Goal: Task Accomplishment & Management: Manage account settings

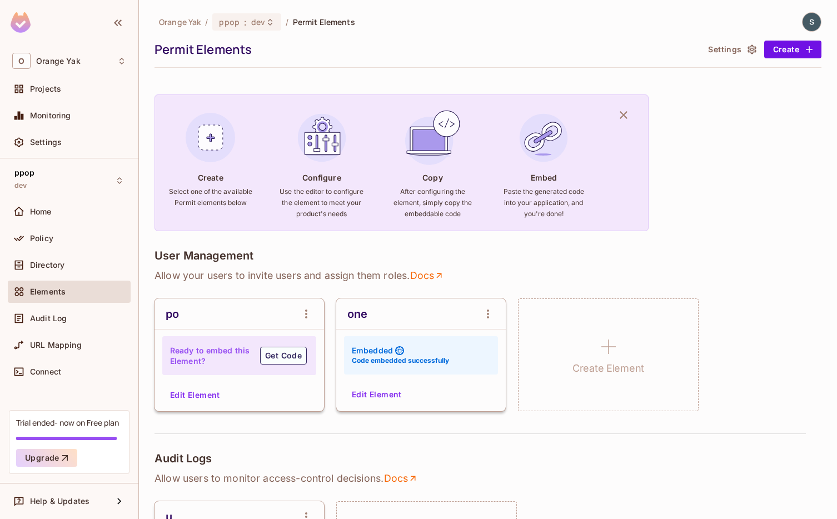
scroll to position [56, 0]
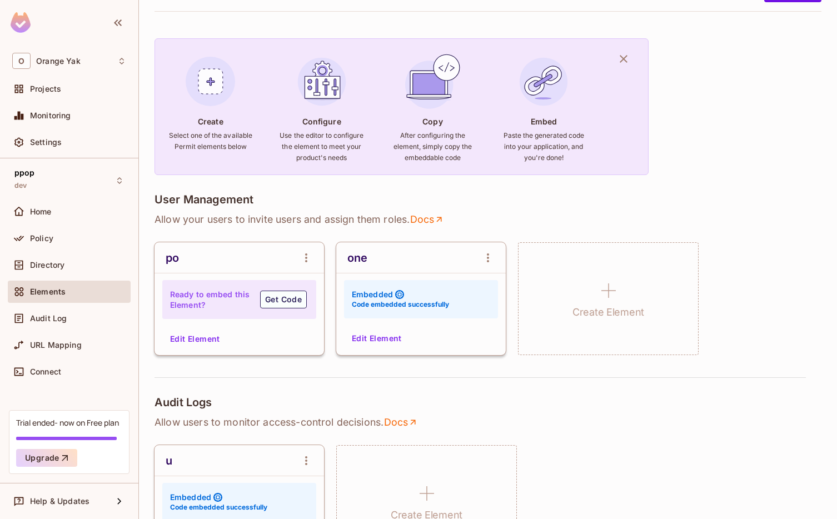
click at [364, 337] on button "Edit Element" at bounding box center [376, 339] width 59 height 18
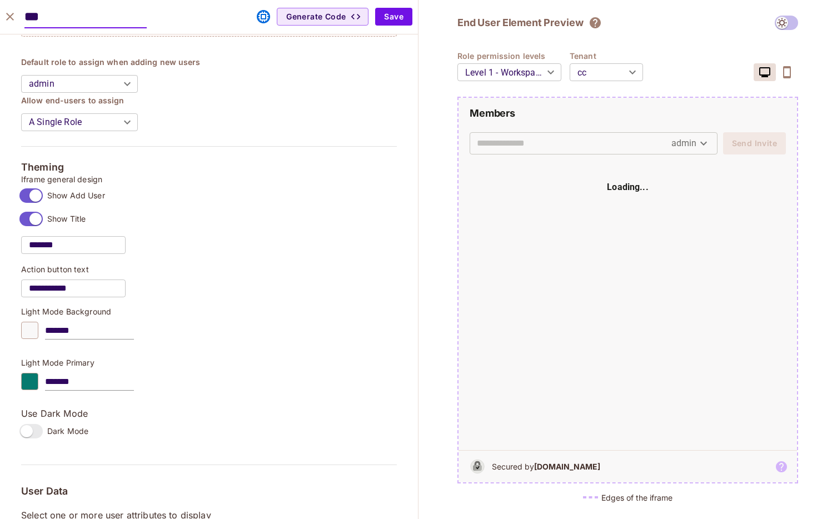
scroll to position [822, 0]
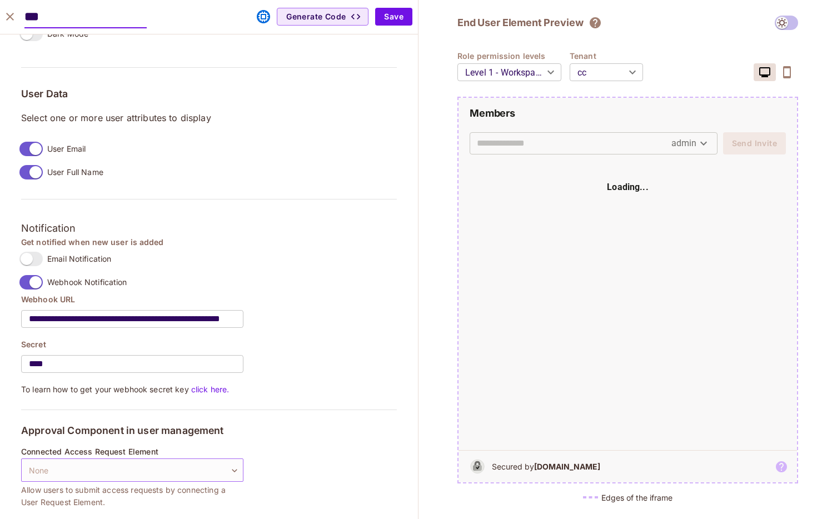
click at [114, 460] on body "O Orange Yak Projects Monitoring Settings ppop dev Home Policy Directory Elemen…" at bounding box center [418, 259] width 837 height 519
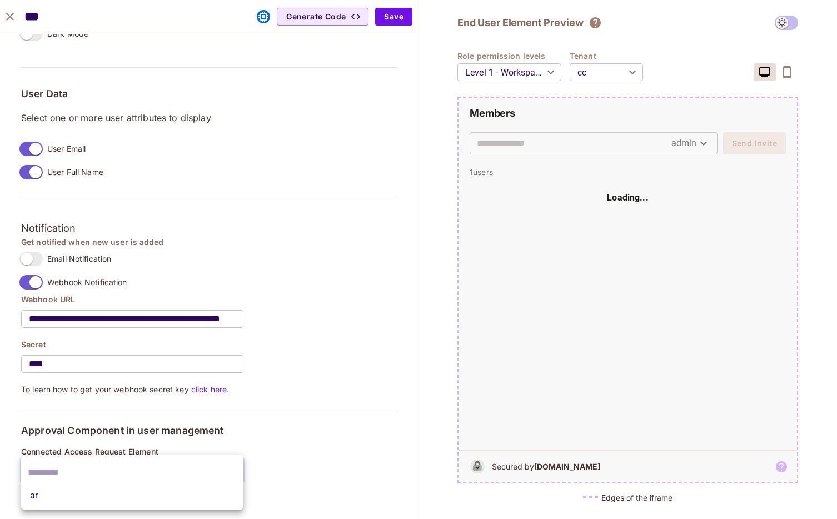
click at [97, 502] on li "ar" at bounding box center [132, 496] width 222 height 20
type input "**********"
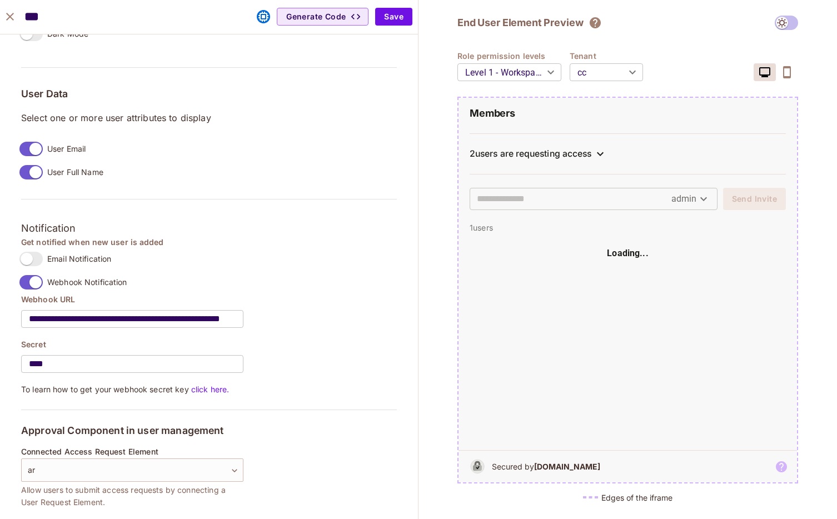
click at [589, 160] on div "2 users are requesting access" at bounding box center [628, 153] width 316 height 13
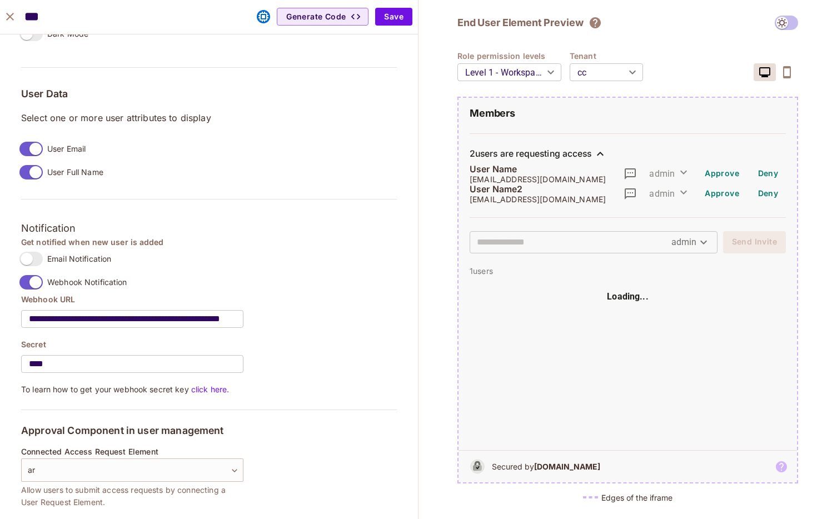
click at [606, 67] on body "O Orange Yak Projects Monitoring Settings ppop dev Home Policy Directory Elemen…" at bounding box center [418, 259] width 837 height 519
click at [603, 111] on li "default" at bounding box center [606, 116] width 73 height 20
type input "*******"
click at [492, 245] on input "text" at bounding box center [574, 242] width 195 height 18
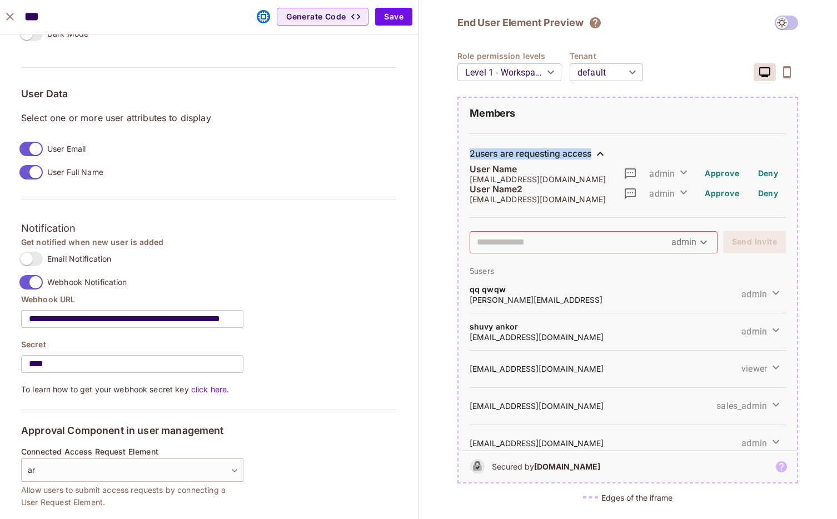
drag, startPoint x: 469, startPoint y: 155, endPoint x: 540, endPoint y: 206, distance: 87.5
click at [540, 206] on div "2 users are requesting access User Name [EMAIL_ADDRESS][DOMAIN_NAME] admin Appr…" at bounding box center [628, 175] width 316 height 84
click at [538, 250] on input "text" at bounding box center [574, 242] width 195 height 18
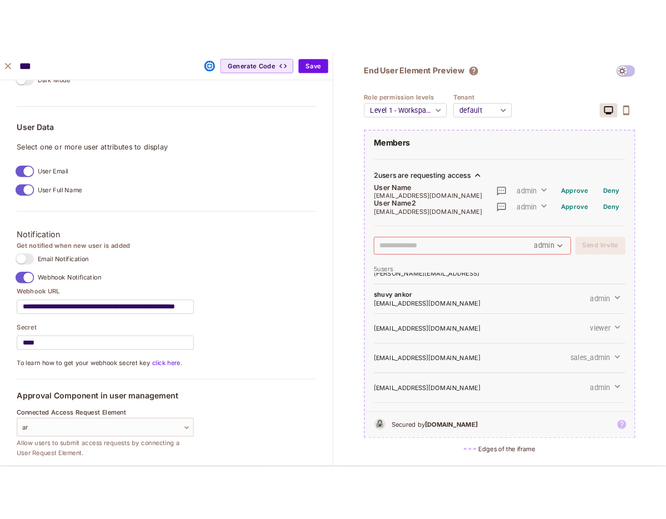
scroll to position [823, 0]
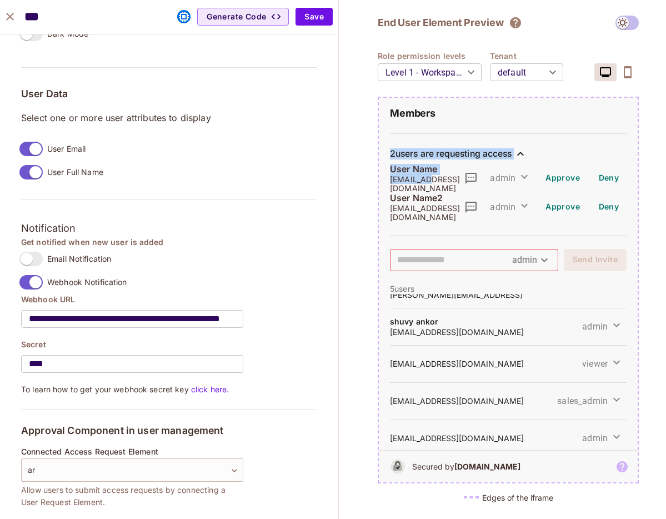
drag, startPoint x: 391, startPoint y: 153, endPoint x: 433, endPoint y: 183, distance: 51.7
click at [433, 183] on div "2 users are requesting access User Name [EMAIL_ADDRESS][DOMAIN_NAME] admin Appr…" at bounding box center [508, 184] width 237 height 102
click at [433, 193] on p "User Name2" at bounding box center [427, 198] width 74 height 11
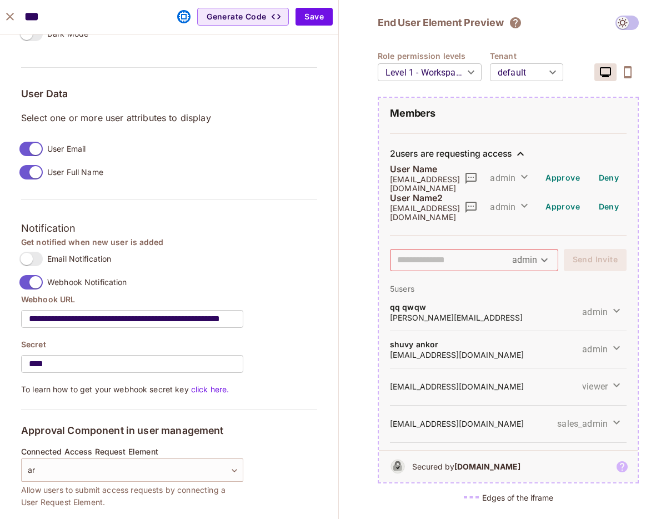
click at [520, 156] on icon at bounding box center [520, 153] width 13 height 13
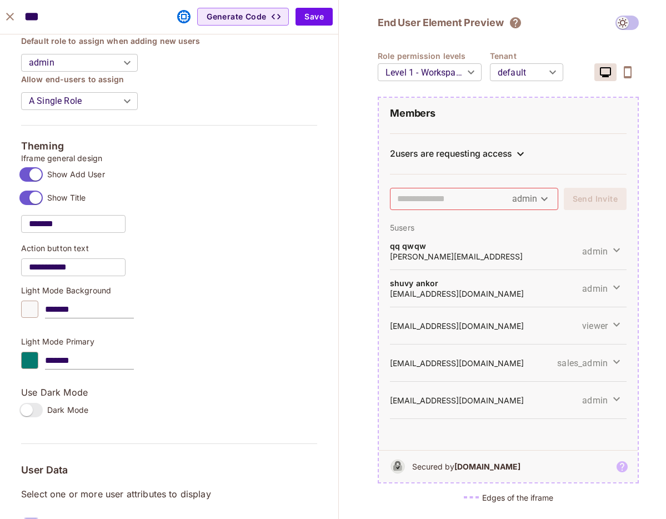
scroll to position [348, 0]
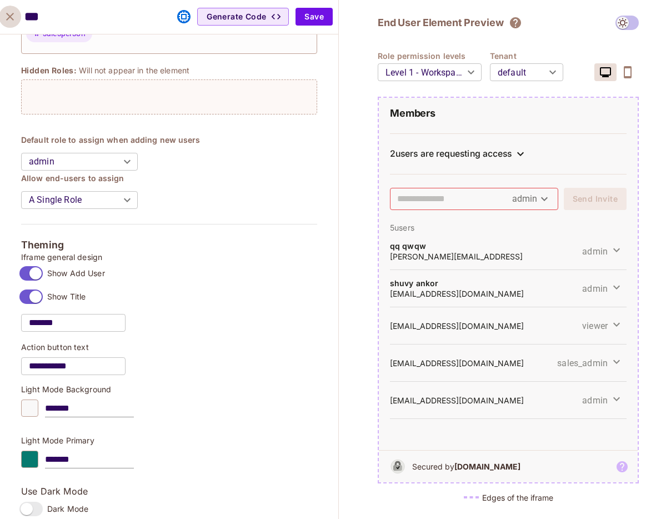
click at [8, 15] on icon "close" at bounding box center [10, 17] width 8 height 8
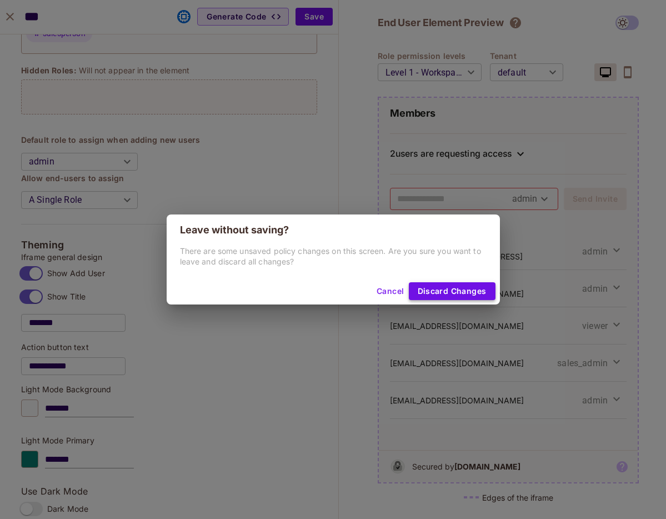
click at [444, 287] on button "Discard Changes" at bounding box center [452, 291] width 87 height 18
type input "*******"
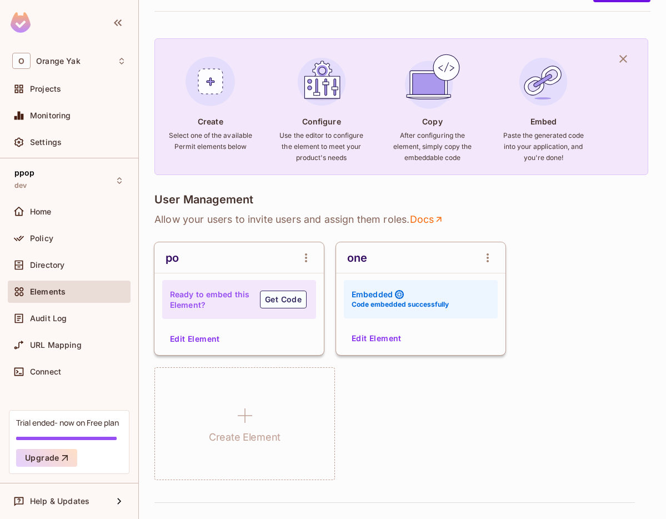
scroll to position [0, 0]
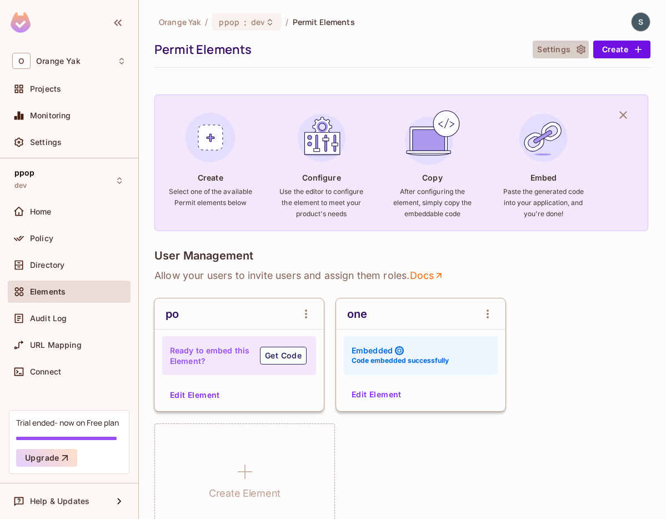
click at [574, 48] on button "Settings" at bounding box center [561, 50] width 56 height 18
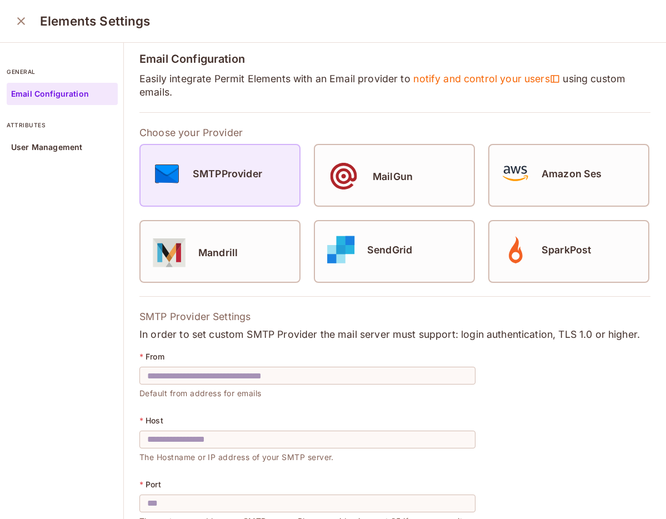
scroll to position [16, 0]
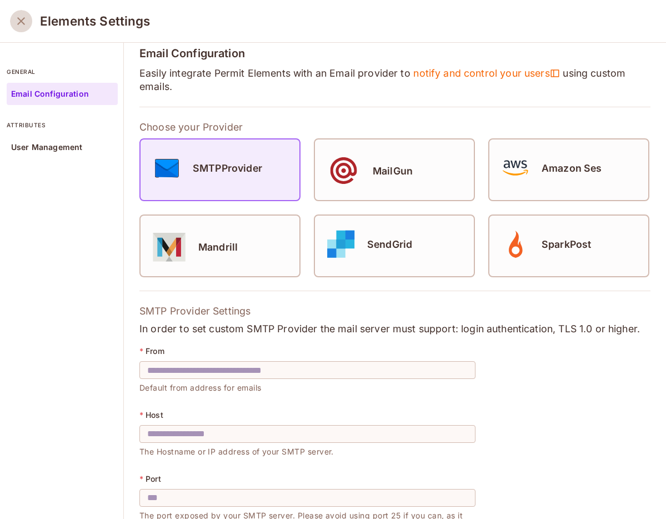
click at [23, 26] on icon "close" at bounding box center [20, 20] width 13 height 13
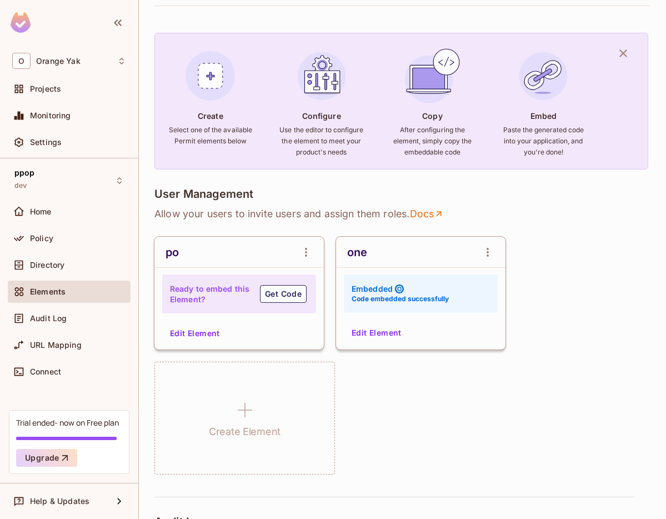
scroll to position [68, 0]
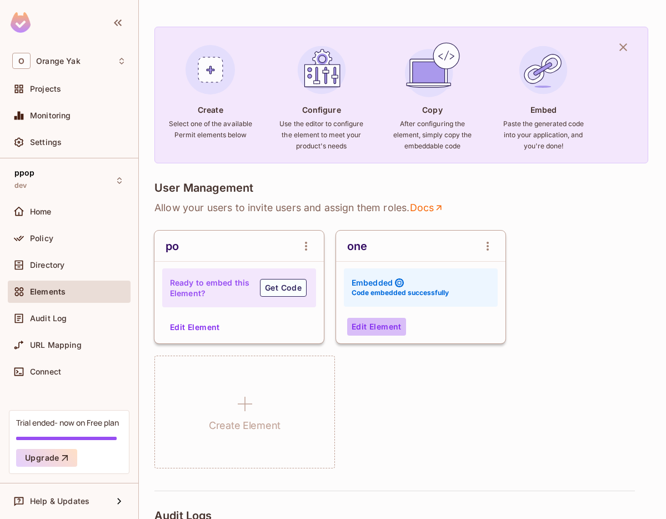
click at [369, 323] on button "Edit Element" at bounding box center [376, 327] width 59 height 18
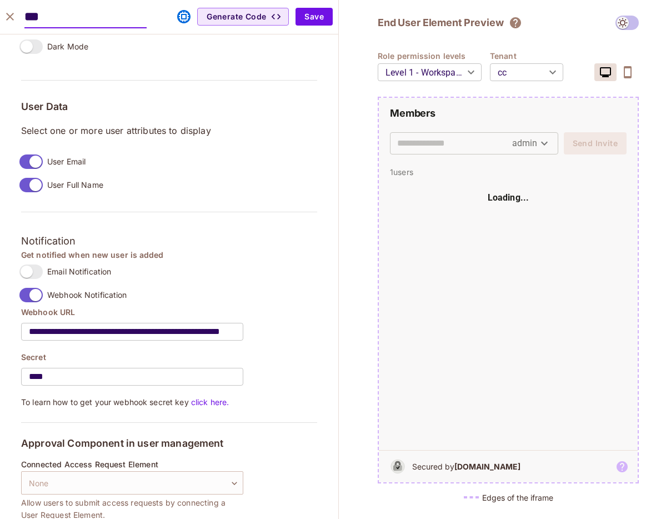
scroll to position [823, 0]
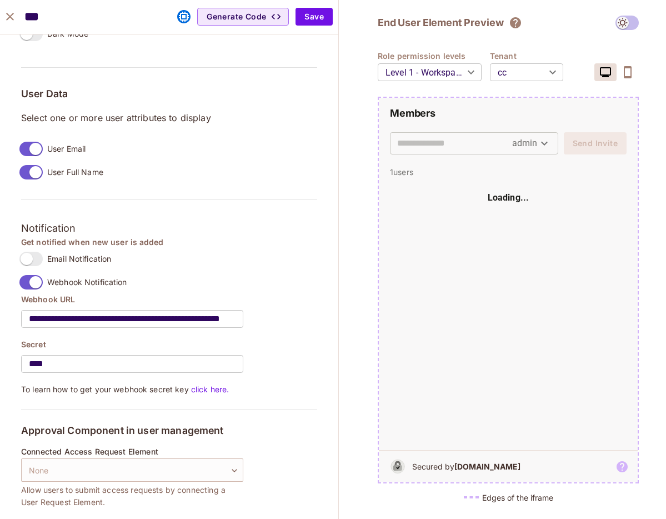
click at [17, 18] on button "close" at bounding box center [10, 17] width 22 height 22
type input "*******"
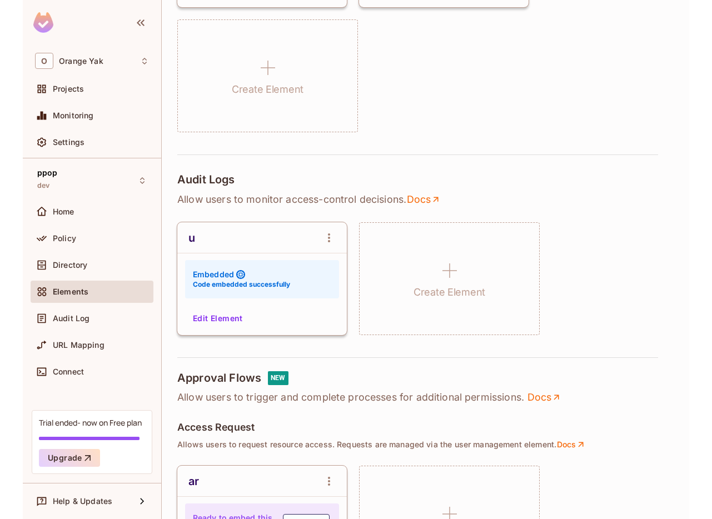
scroll to position [0, 0]
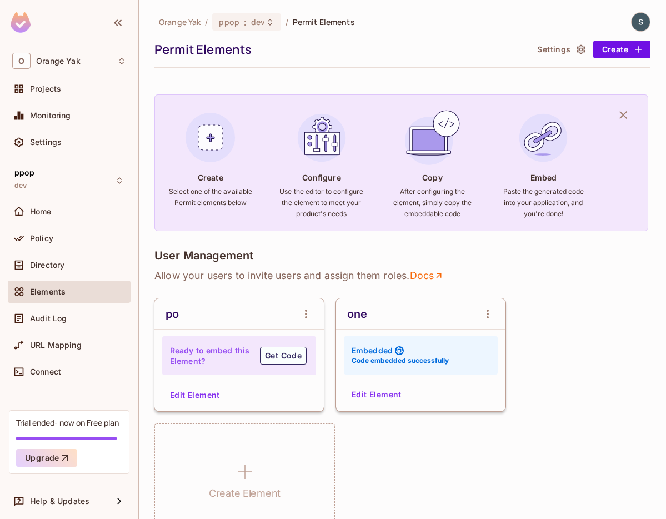
click at [619, 335] on div "po Ready to embed this Element? Get Code Edit Element one Embedded Code embedde…" at bounding box center [403, 417] width 496 height 238
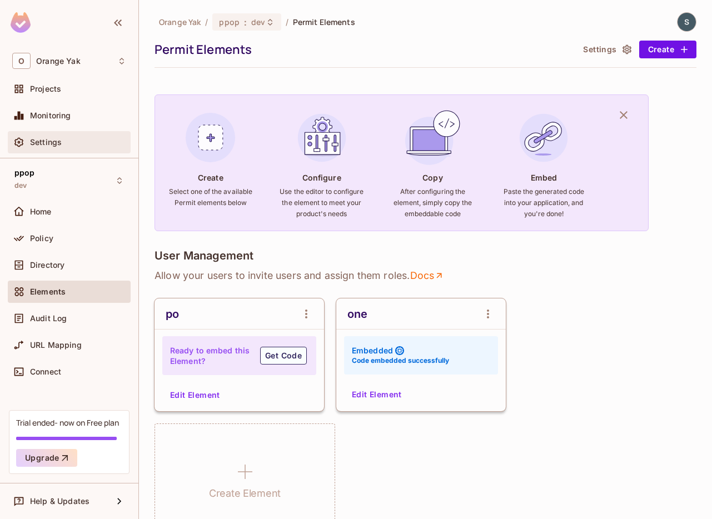
click at [87, 143] on div "Settings" at bounding box center [78, 142] width 96 height 9
